Goal: Information Seeking & Learning: Find specific fact

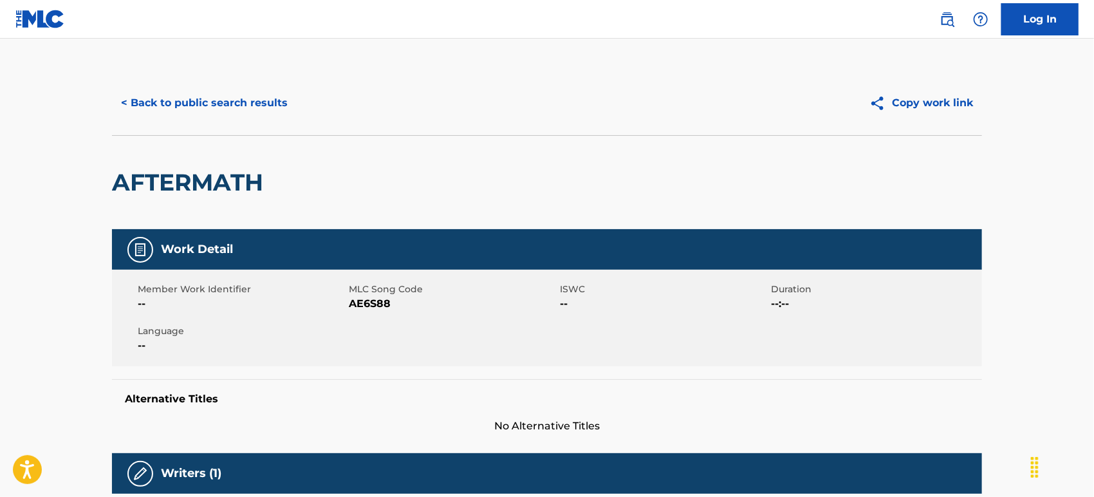
click at [227, 97] on button "< Back to public search results" at bounding box center [204, 103] width 185 height 32
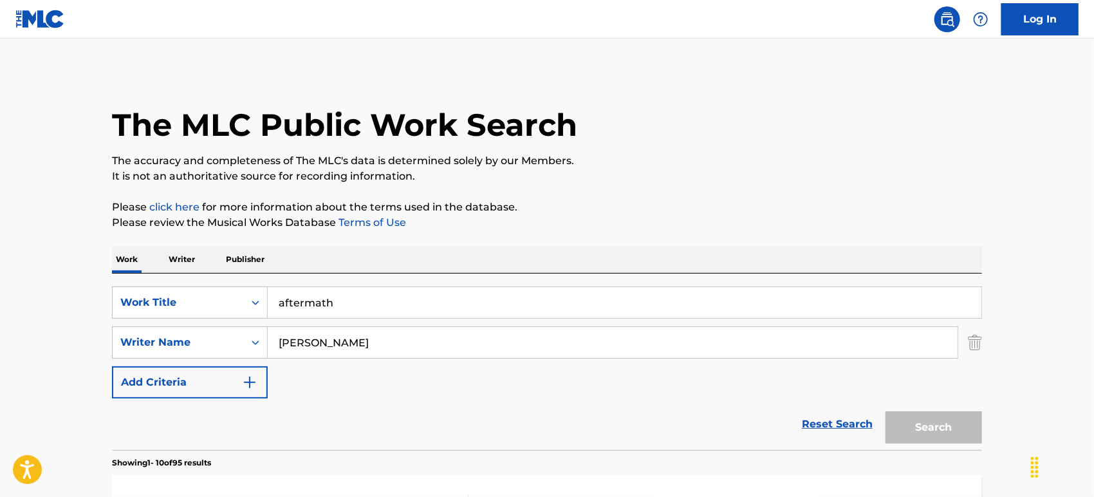
scroll to position [143, 0]
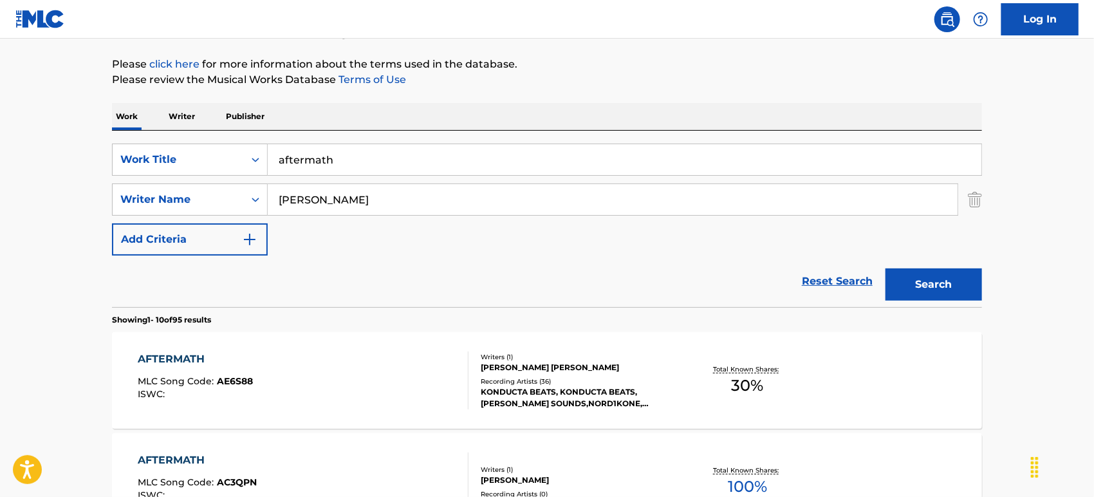
drag, startPoint x: 348, startPoint y: 159, endPoint x: 109, endPoint y: 158, distance: 238.8
paste input "Head, Shoulders, Knees And Toes"
type input "Head, Shoulders, Knees And Toes"
drag, startPoint x: 348, startPoint y: 203, endPoint x: 0, endPoint y: 129, distance: 355.9
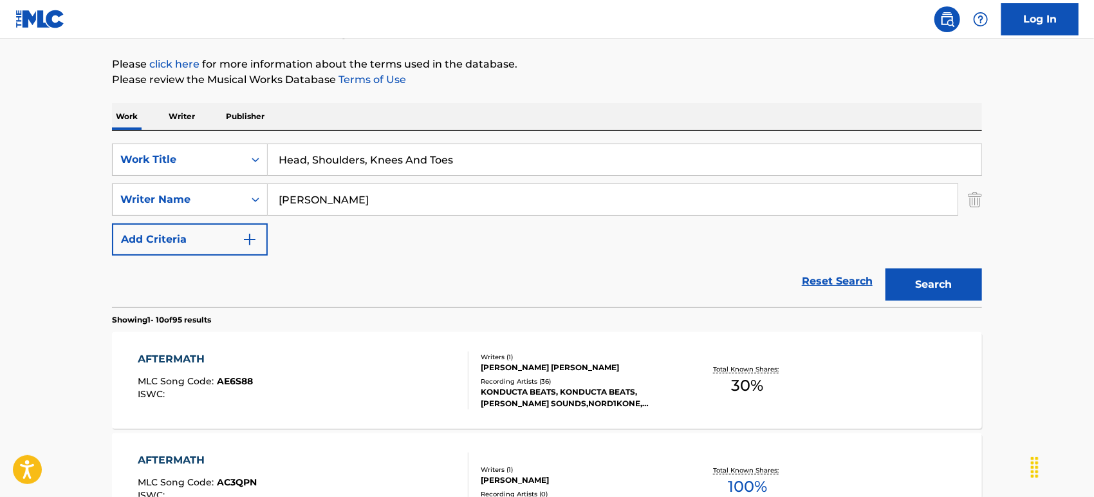
paste input "[PERSON_NAME]"
type input "[PERSON_NAME]"
click at [886, 268] on button "Search" at bounding box center [934, 284] width 97 height 32
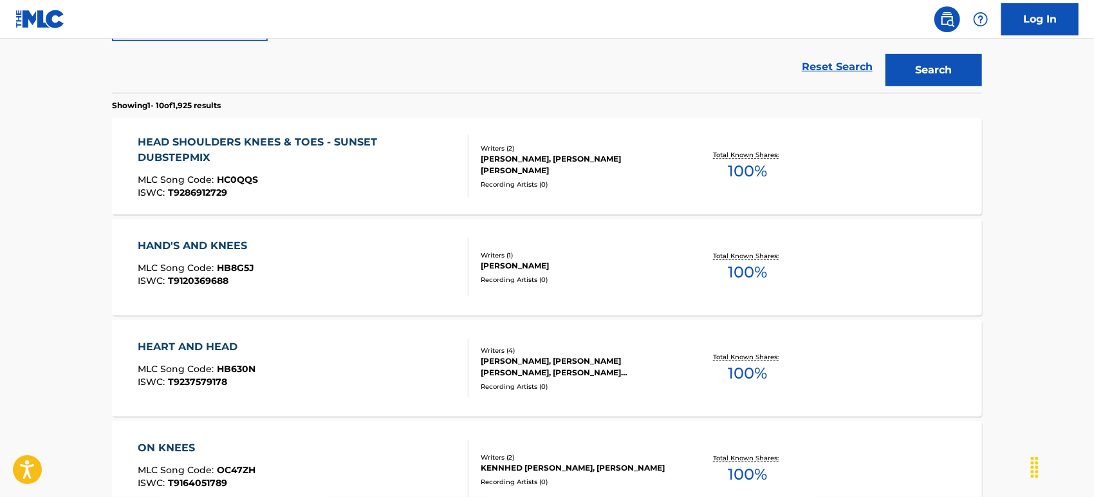
scroll to position [71, 0]
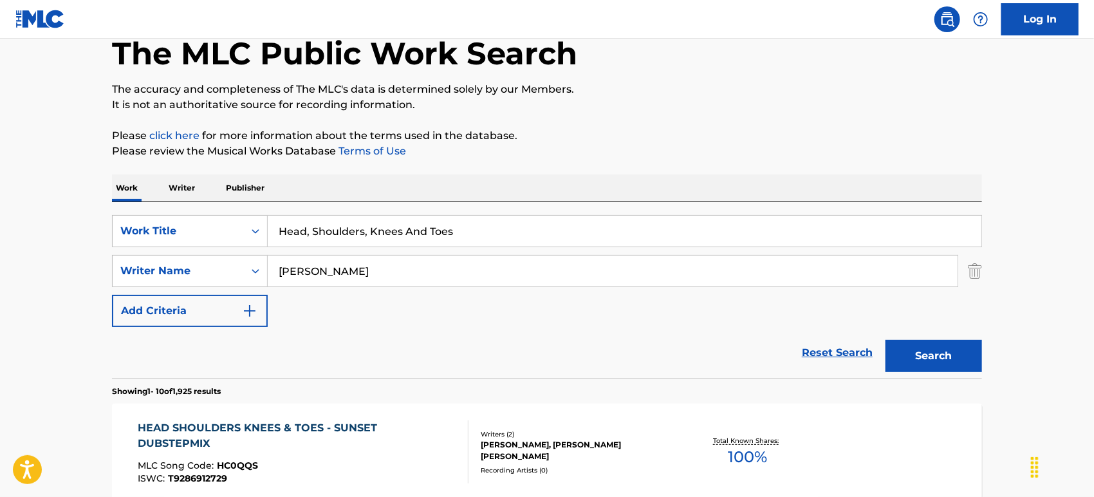
drag, startPoint x: 507, startPoint y: 236, endPoint x: 0, endPoint y: 143, distance: 515.0
paste input "[PERSON_NAME]"
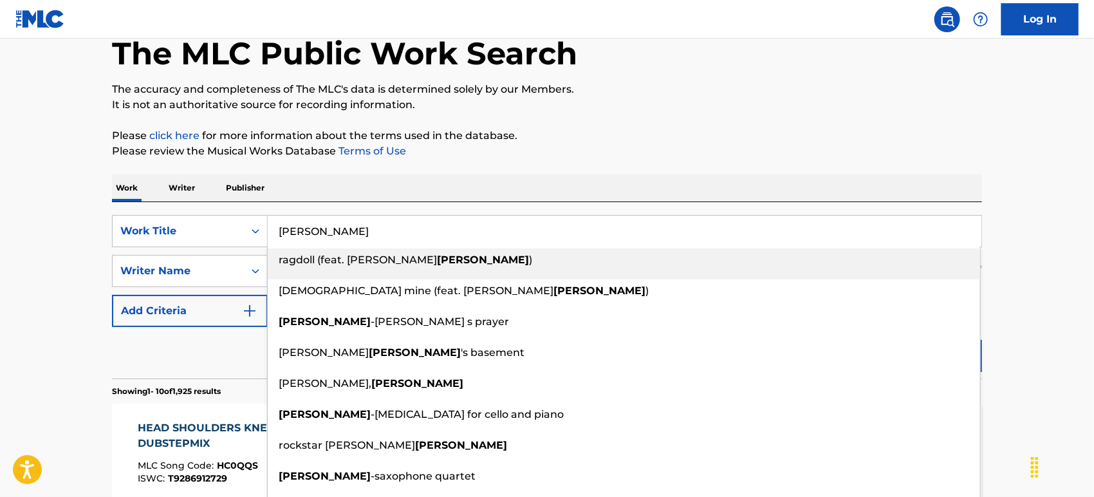
type input "[PERSON_NAME]"
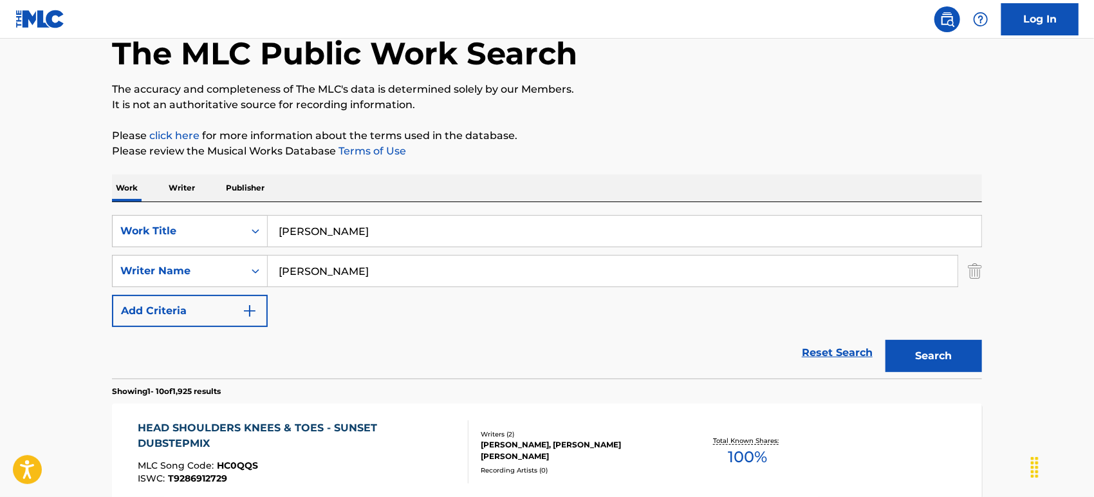
drag, startPoint x: 345, startPoint y: 279, endPoint x: 0, endPoint y: 240, distance: 347.2
paste input "[PERSON_NAME]"
type input "[PERSON_NAME]"
drag, startPoint x: 214, startPoint y: 220, endPoint x: 0, endPoint y: 236, distance: 214.3
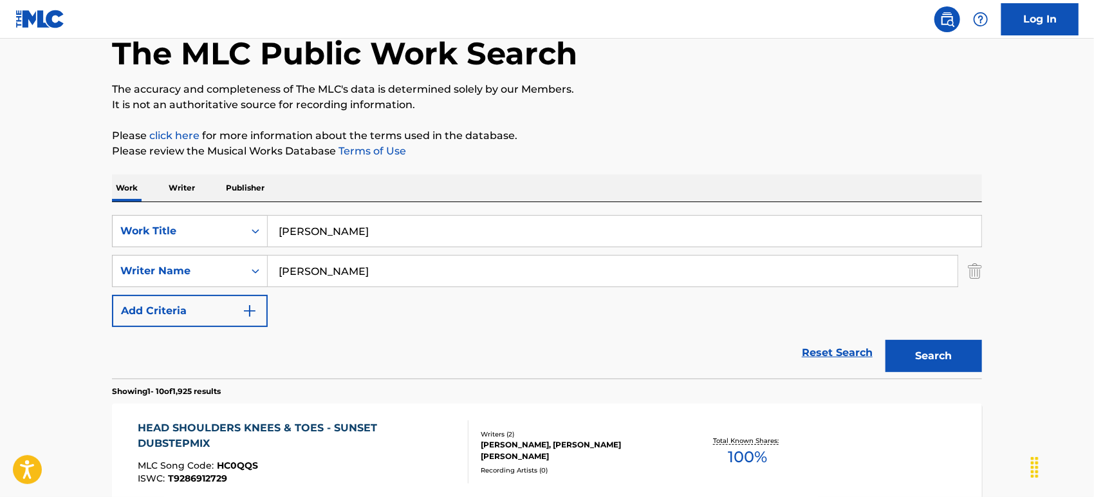
paste input "ROCK STA"
type input "ROCK STAR"
click at [886, 340] on button "Search" at bounding box center [934, 356] width 97 height 32
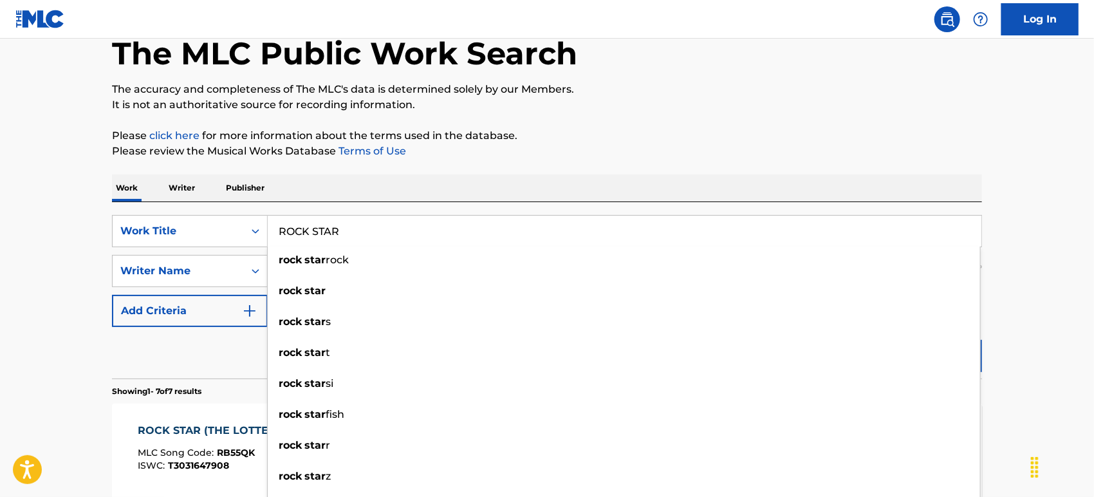
click at [406, 239] on input "ROCK STAR" at bounding box center [625, 231] width 714 height 31
click at [886, 340] on button "Search" at bounding box center [934, 356] width 97 height 32
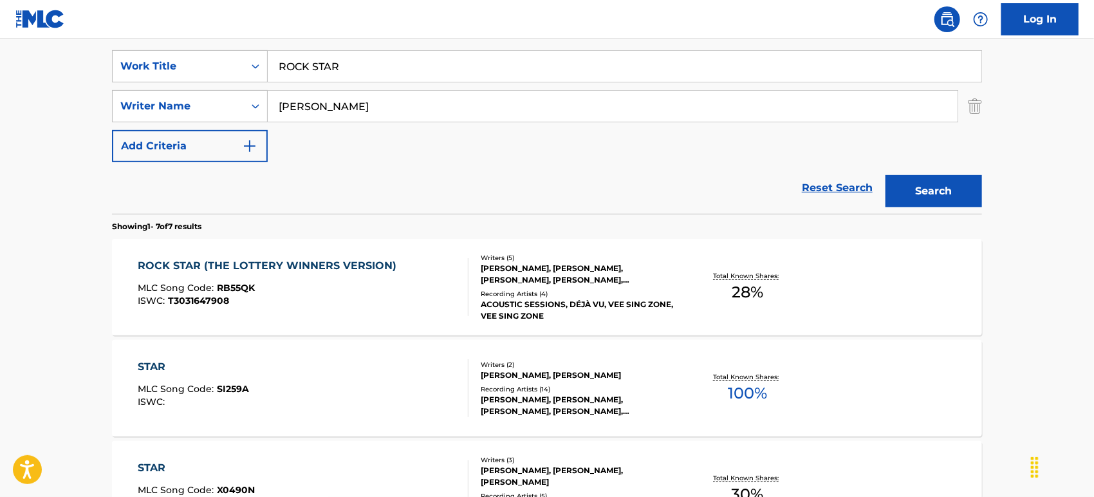
scroll to position [357, 0]
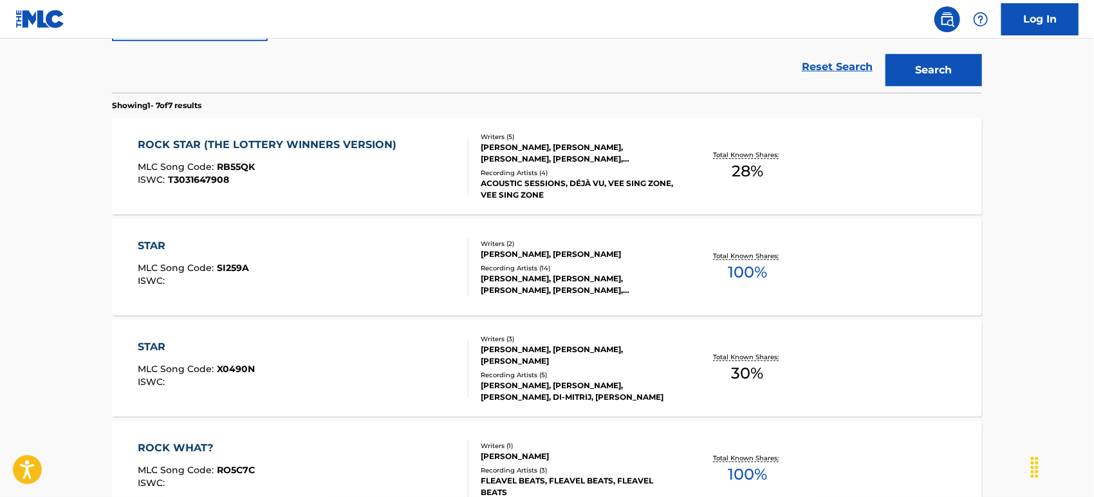
click at [369, 169] on div "MLC Song Code : RB55QK" at bounding box center [270, 168] width 265 height 13
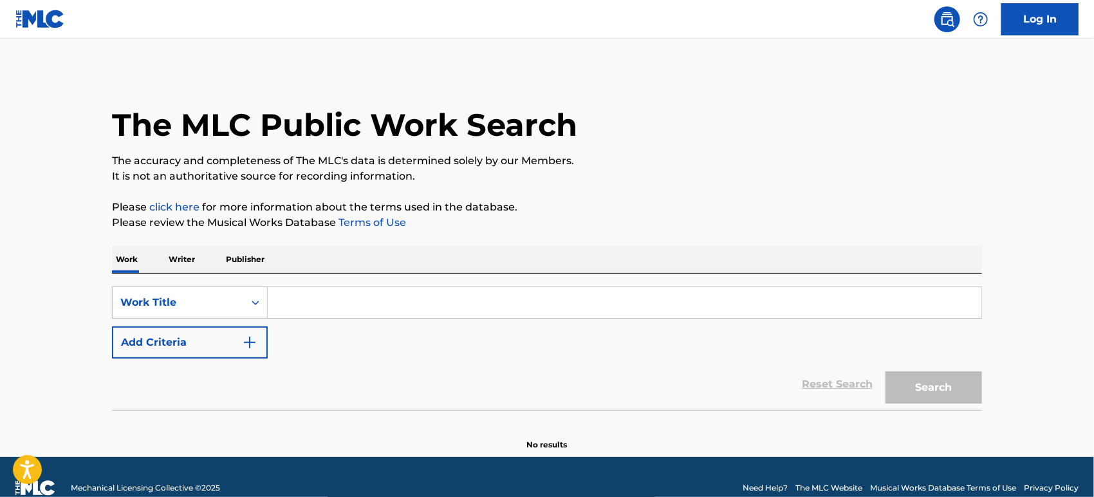
drag, startPoint x: 194, startPoint y: 349, endPoint x: 209, endPoint y: 350, distance: 14.8
click at [200, 350] on button "Add Criteria" at bounding box center [190, 342] width 156 height 32
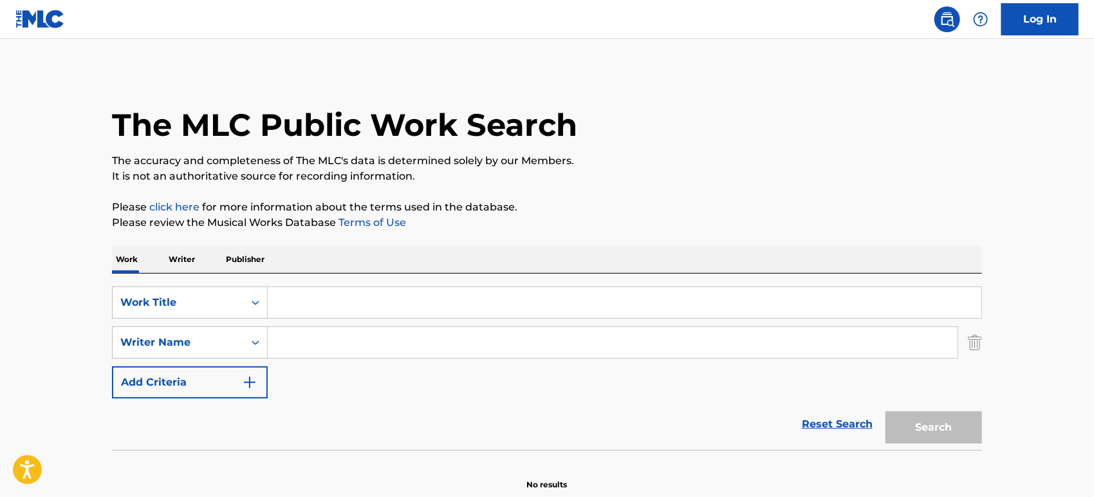
drag, startPoint x: 209, startPoint y: 350, endPoint x: 329, endPoint y: 348, distance: 119.7
click at [329, 348] on input "Search Form" at bounding box center [613, 342] width 690 height 31
paste input "COLE"
type input "COLE"
click at [397, 295] on input "Search Form" at bounding box center [625, 302] width 714 height 31
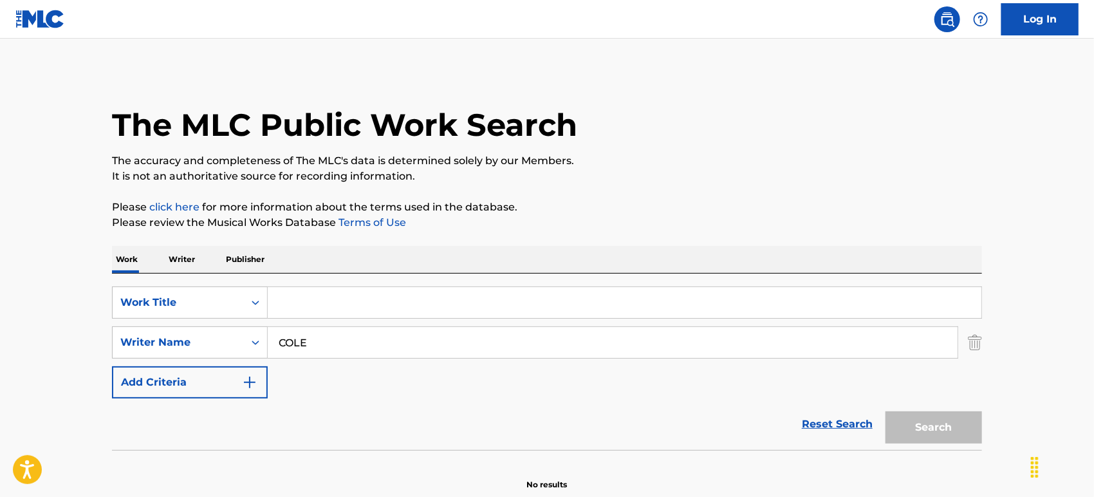
paste input "ROCK STAR"
type input "ROCK STAR"
click at [886, 411] on button "Search" at bounding box center [934, 427] width 97 height 32
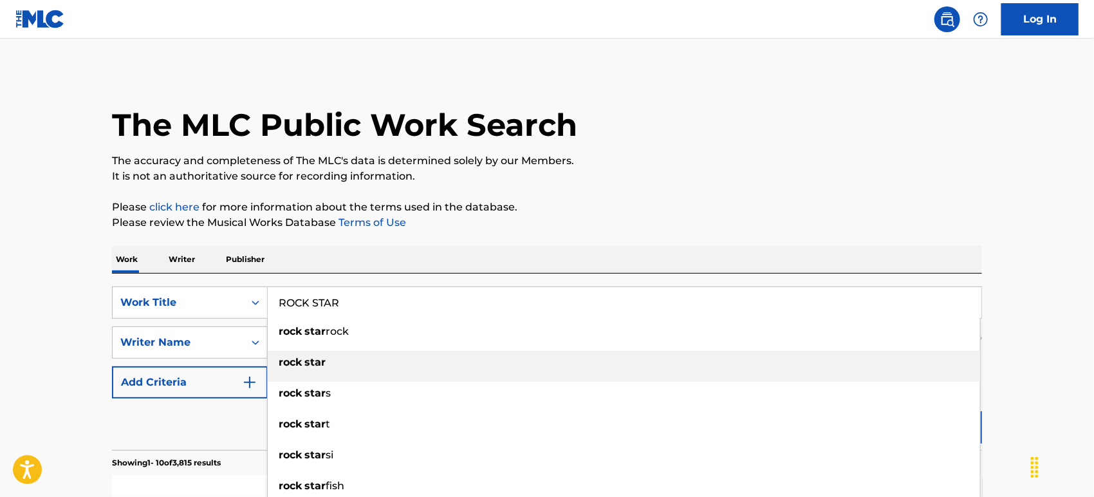
click at [344, 359] on div "rock star" at bounding box center [624, 362] width 713 height 23
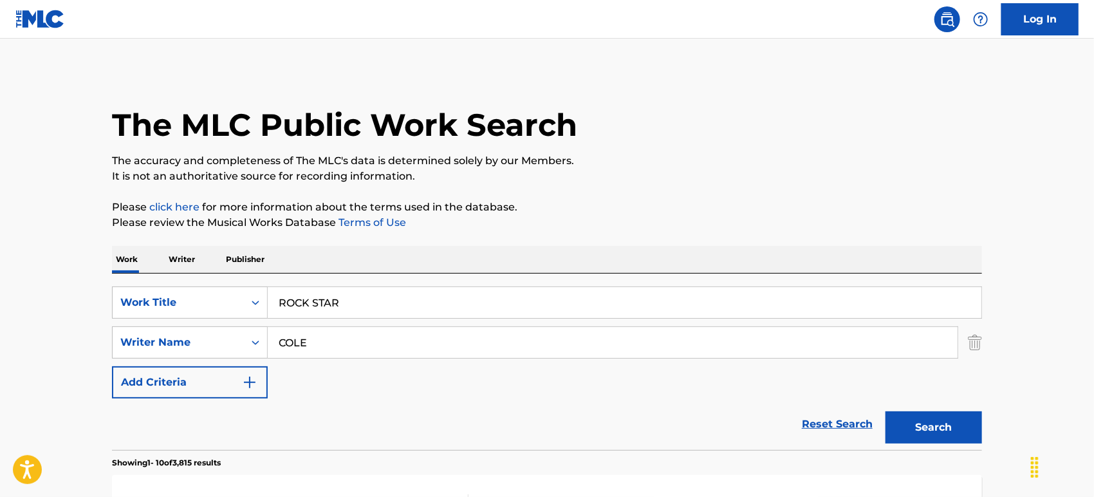
click at [946, 89] on div "The MLC Public Work Search" at bounding box center [547, 118] width 870 height 94
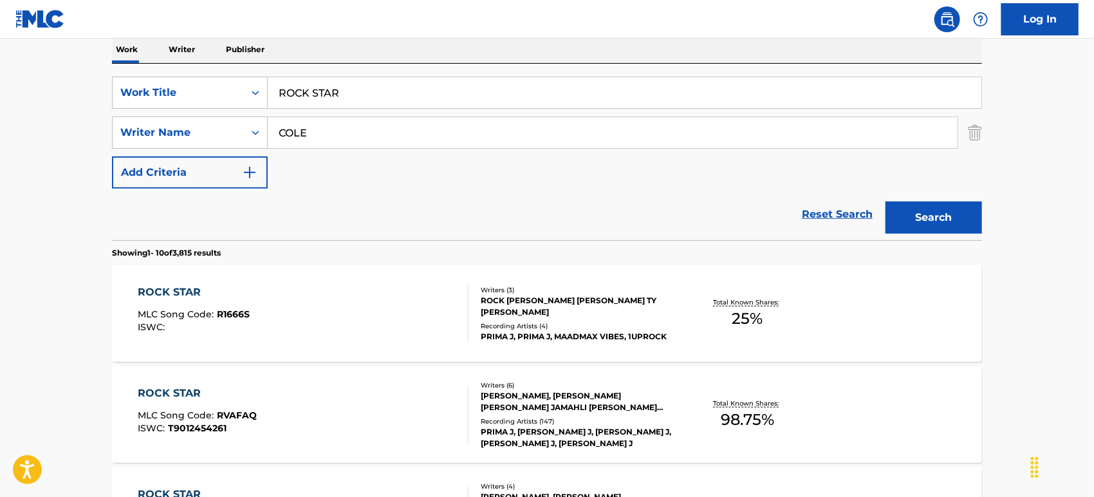
scroll to position [117, 0]
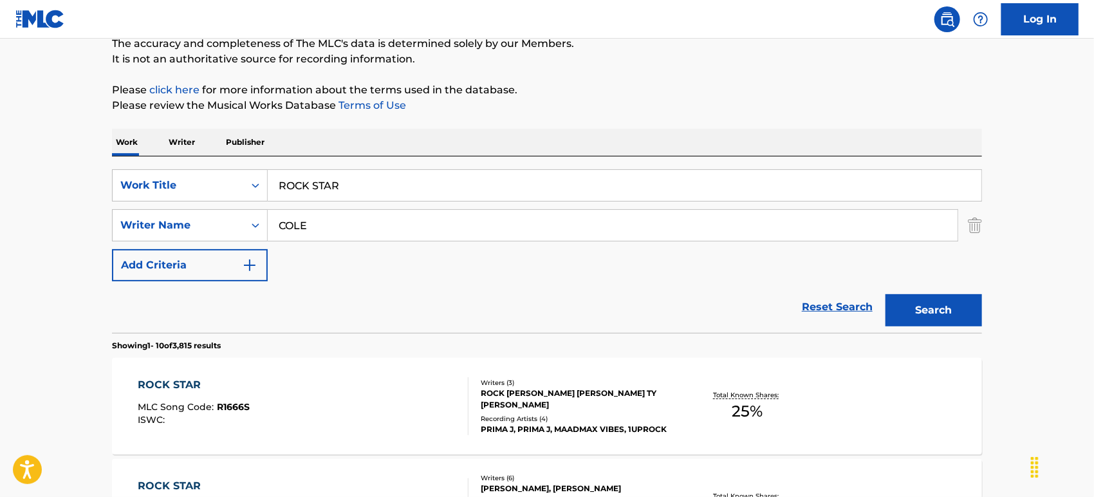
drag, startPoint x: 368, startPoint y: 234, endPoint x: 0, endPoint y: 234, distance: 367.5
paste input "Thomas"
type input "Thomas"
click at [886, 294] on button "Search" at bounding box center [934, 310] width 97 height 32
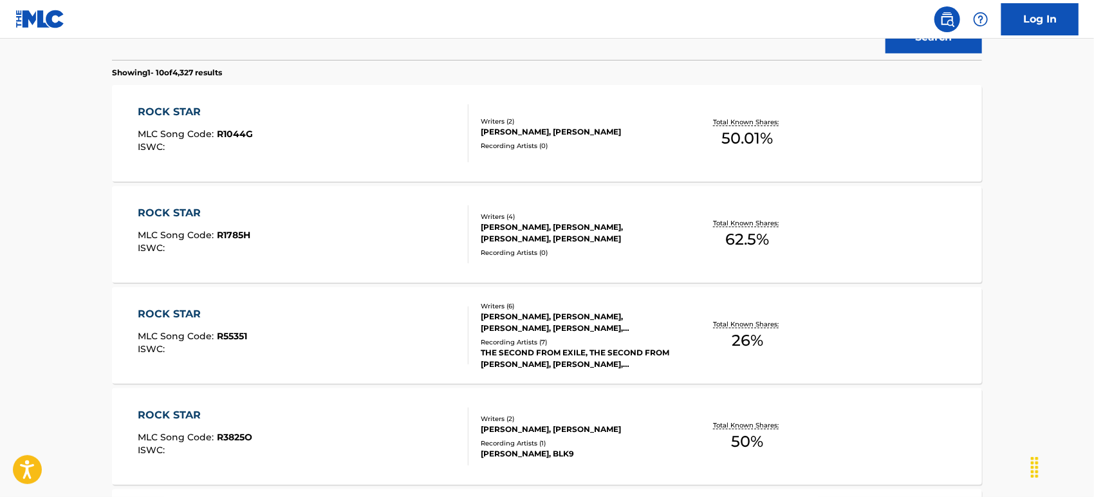
scroll to position [403, 0]
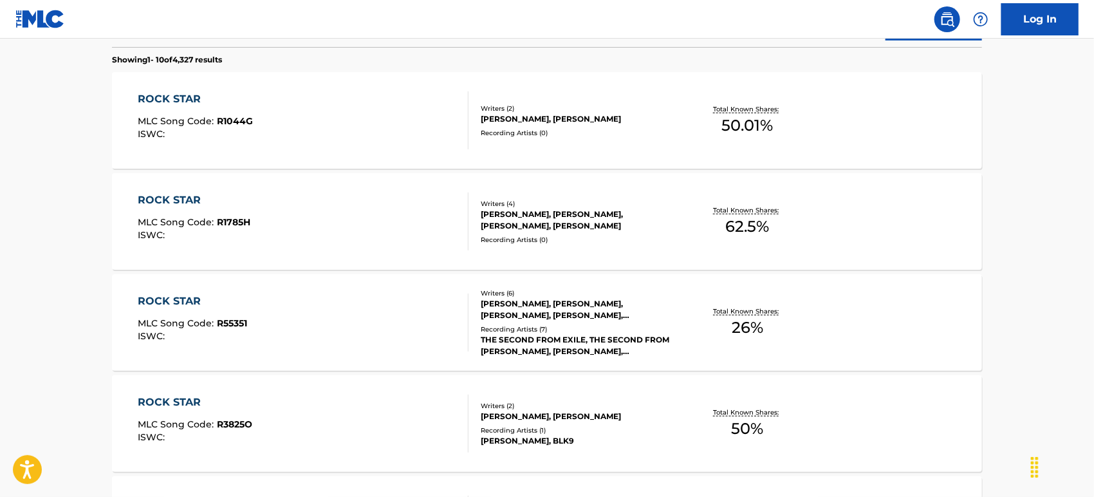
click at [371, 319] on div "ROCK STAR MLC Song Code : R55351 ISWC :" at bounding box center [303, 323] width 331 height 58
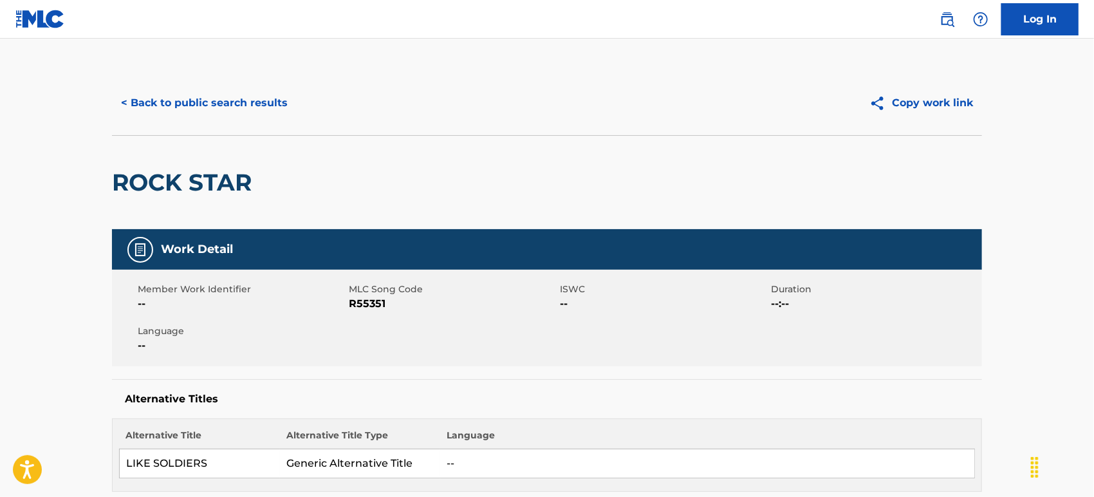
click at [205, 91] on button "< Back to public search results" at bounding box center [204, 103] width 185 height 32
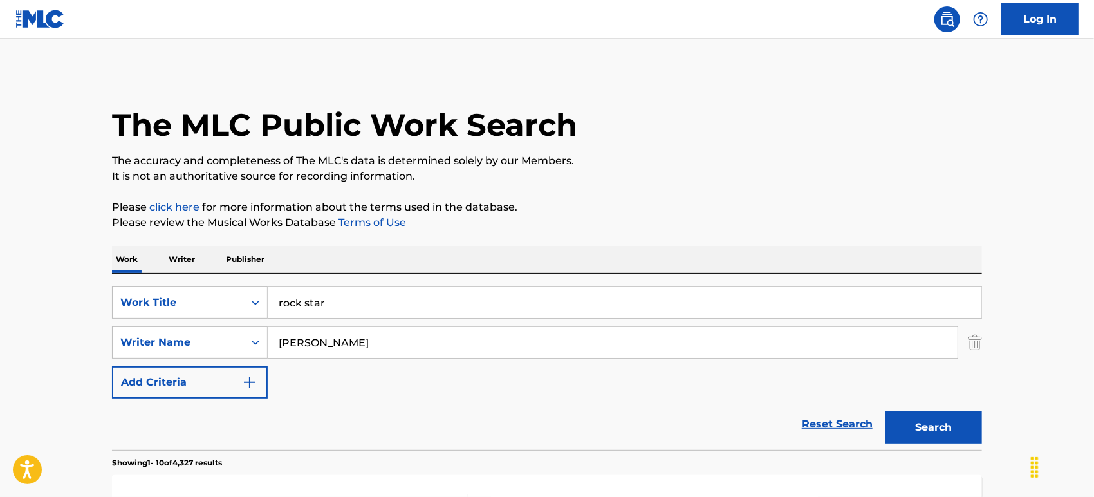
drag, startPoint x: 327, startPoint y: 348, endPoint x: 0, endPoint y: 311, distance: 329.0
paste input "ARCHONTIS"
click at [886, 411] on button "Search" at bounding box center [934, 427] width 97 height 32
drag, startPoint x: 384, startPoint y: 339, endPoint x: 0, endPoint y: 369, distance: 385.4
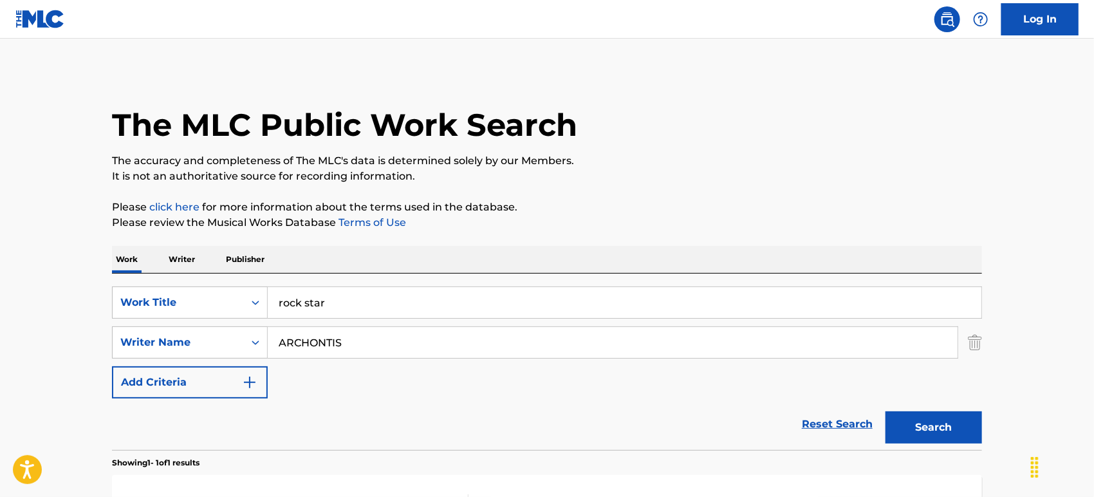
click at [0, 371] on main "The MLC Public Work Search The accuracy and completeness of The MLC's data is d…" at bounding box center [547, 339] width 1094 height 600
paste input "NEEMAN"
type input "NEEMAN"
click at [886, 411] on button "Search" at bounding box center [934, 427] width 97 height 32
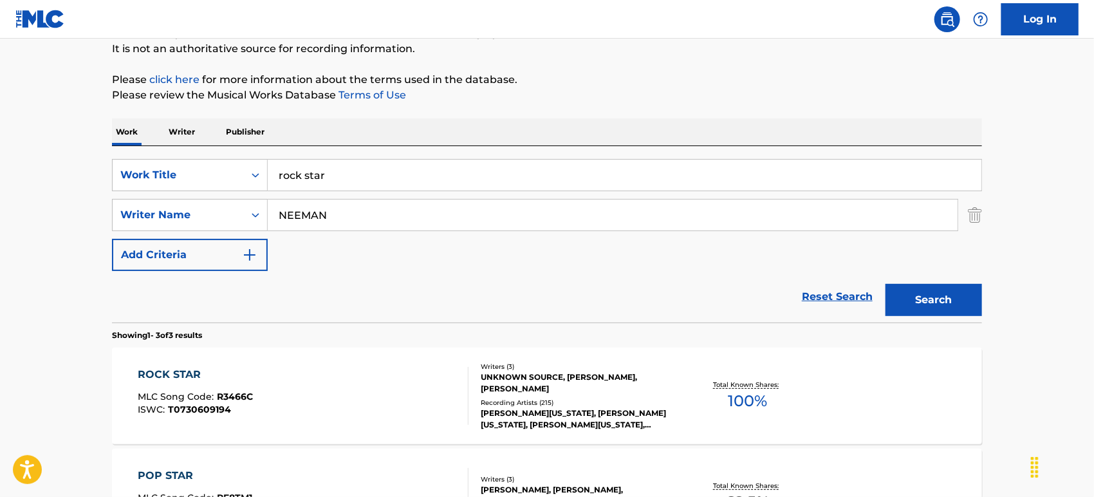
scroll to position [214, 0]
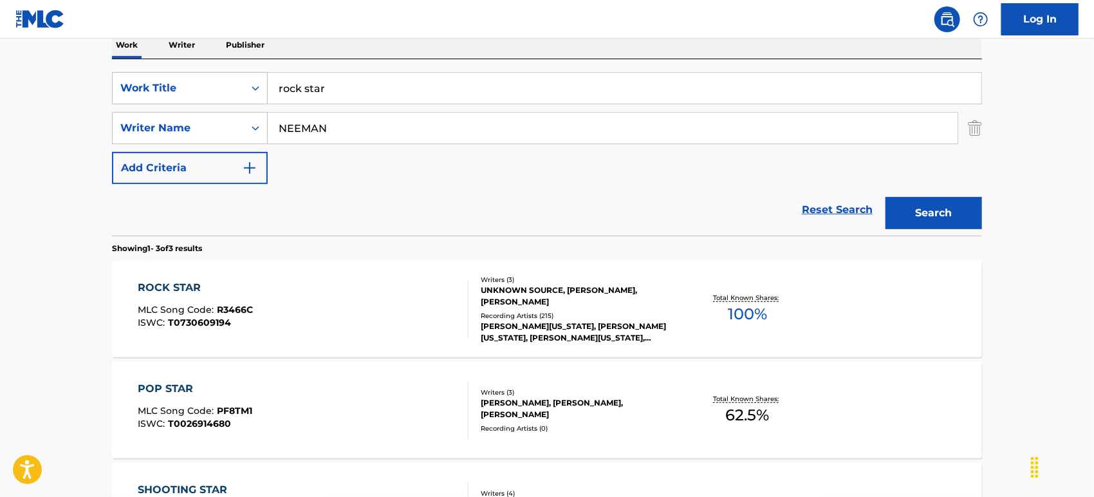
click at [373, 305] on div "ROCK STAR MLC Song Code : R3466C ISWC : T0730609194" at bounding box center [303, 309] width 331 height 58
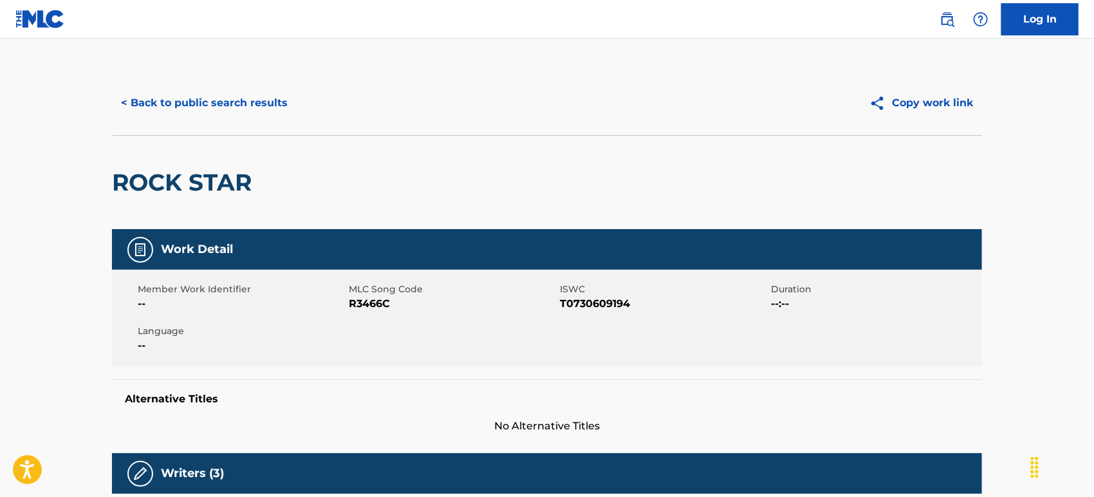
click at [248, 101] on button "< Back to public search results" at bounding box center [204, 103] width 185 height 32
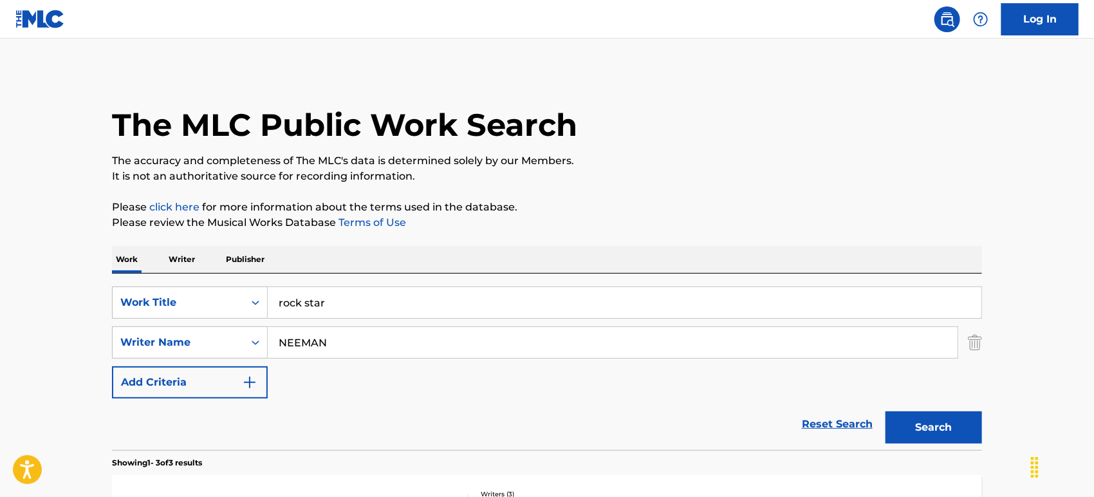
drag, startPoint x: 323, startPoint y: 297, endPoint x: 207, endPoint y: 275, distance: 118.0
click at [211, 277] on div "SearchWithCriteria3f3126e8-98dd-4c5c-9d38-41aa1f6808a9 Work Title rock star Sea…" at bounding box center [547, 362] width 870 height 176
paste input "AKU SUKA"
type input "AKU SUKA"
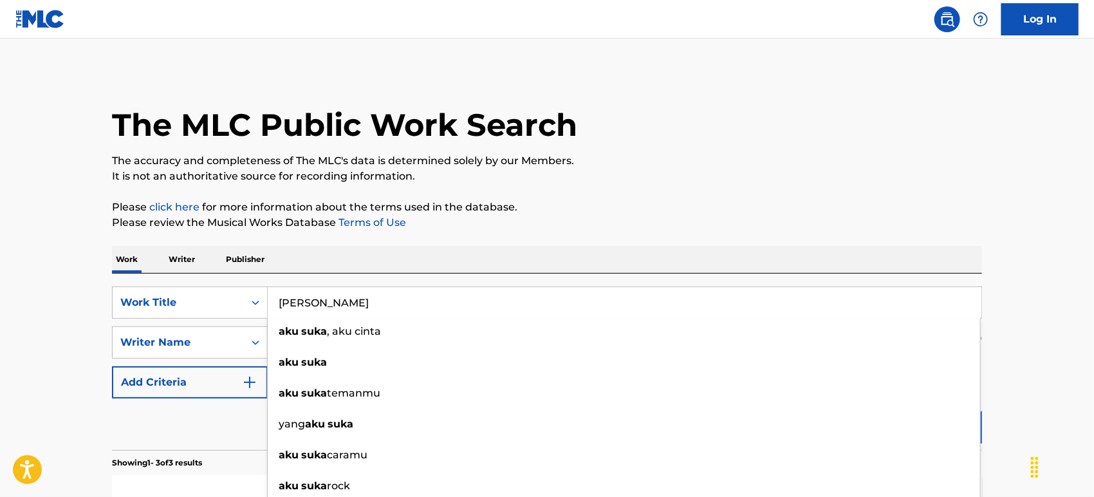
click at [78, 326] on main "The MLC Public Work Search The accuracy and completeness of The MLC's data is d…" at bounding box center [547, 440] width 1094 height 802
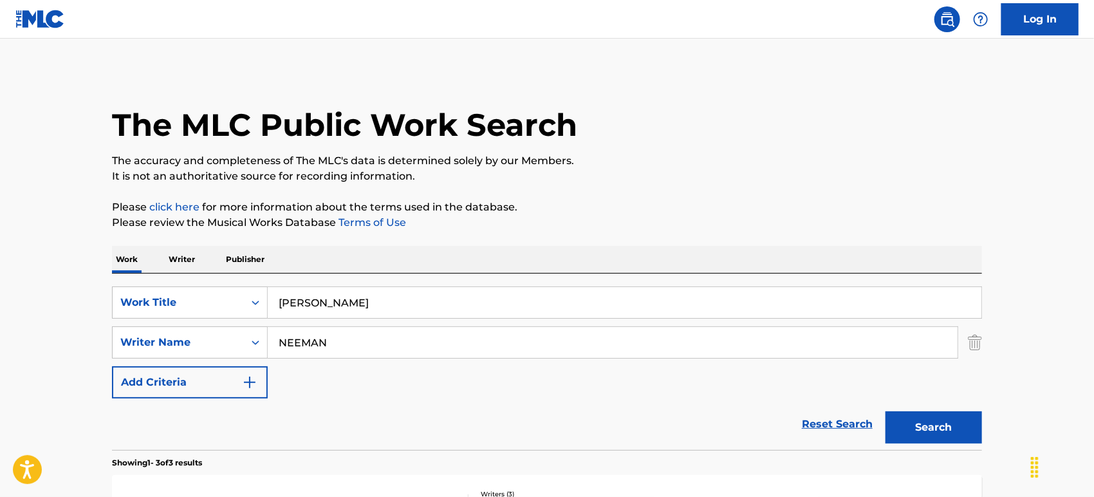
drag, startPoint x: 345, startPoint y: 353, endPoint x: 0, endPoint y: 323, distance: 346.3
click at [0, 323] on main "The MLC Public Work Search The accuracy and completeness of The MLC's data is d…" at bounding box center [547, 440] width 1094 height 802
paste input "Sudrajat"
type input "Sudrajat"
click at [886, 411] on button "Search" at bounding box center [934, 427] width 97 height 32
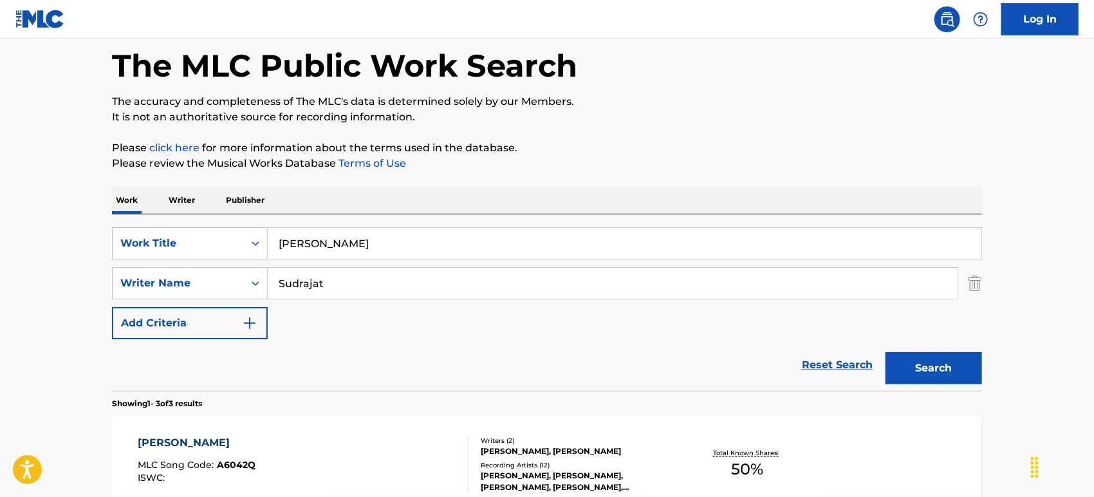
scroll to position [357, 0]
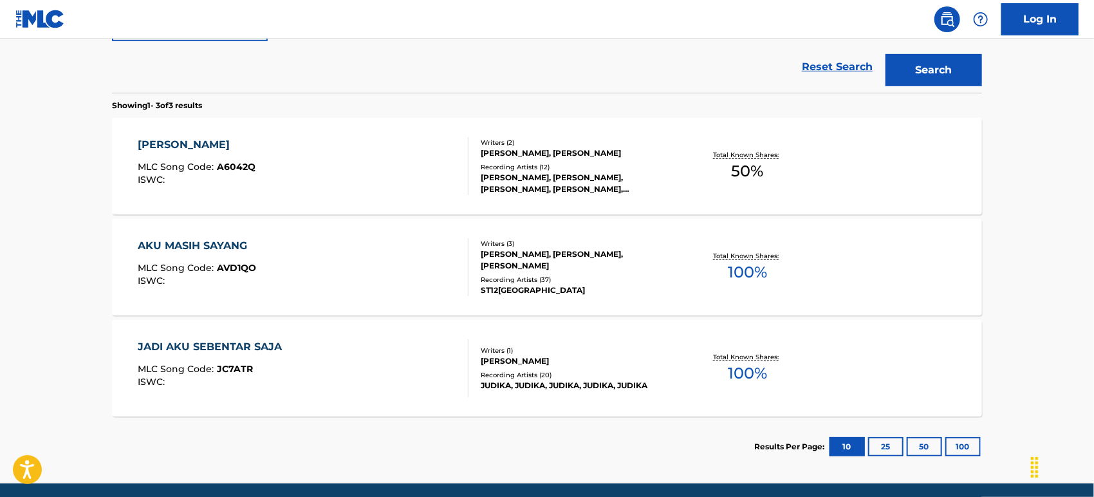
click at [355, 169] on div "AKU SUKA MLC Song Code : A6042Q ISWC :" at bounding box center [303, 166] width 331 height 58
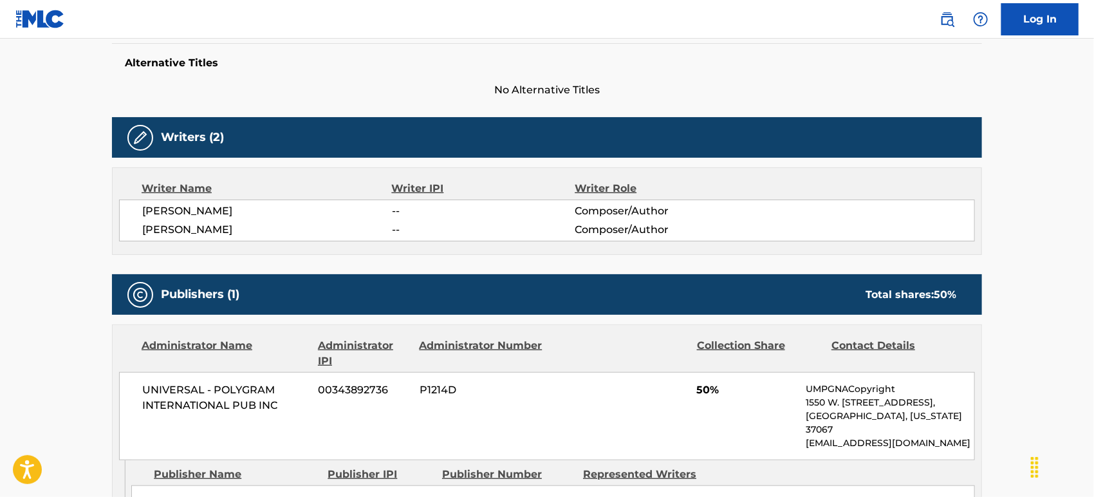
scroll to position [214, 0]
